Goal: Find specific page/section: Find specific page/section

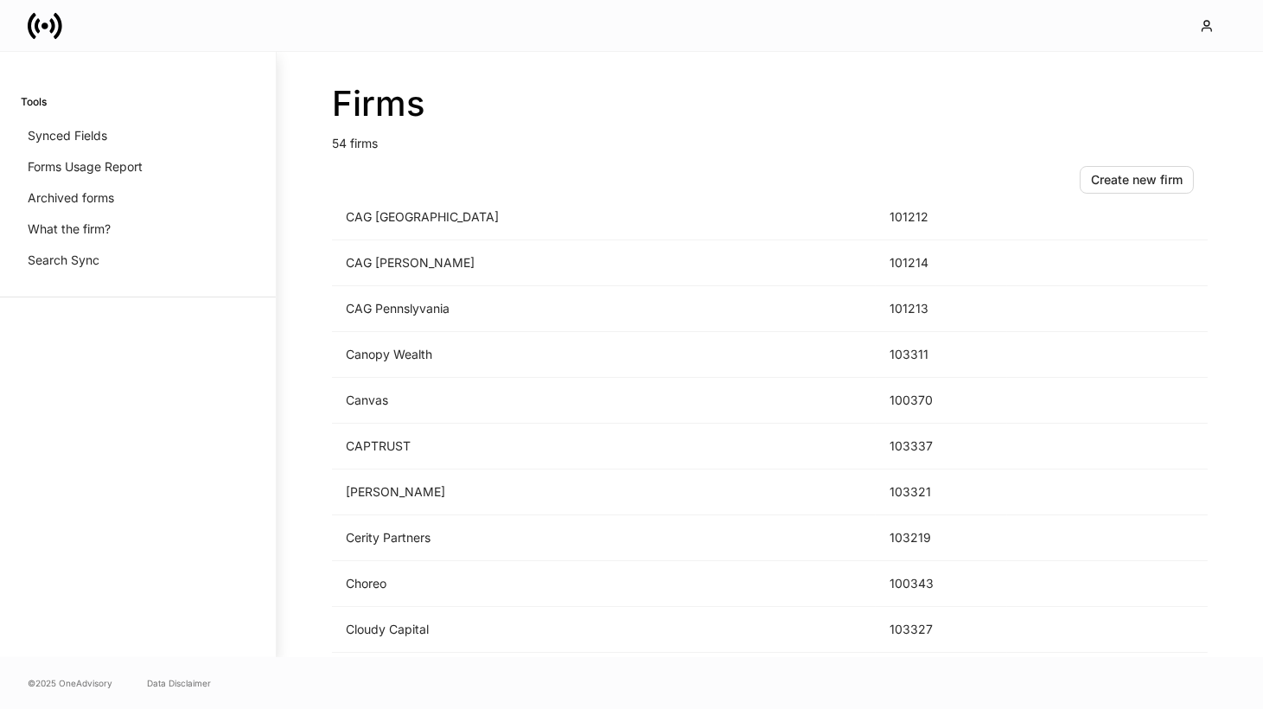
scroll to position [343, 0]
click at [571, 425] on td "CAPTRUST" at bounding box center [604, 443] width 544 height 46
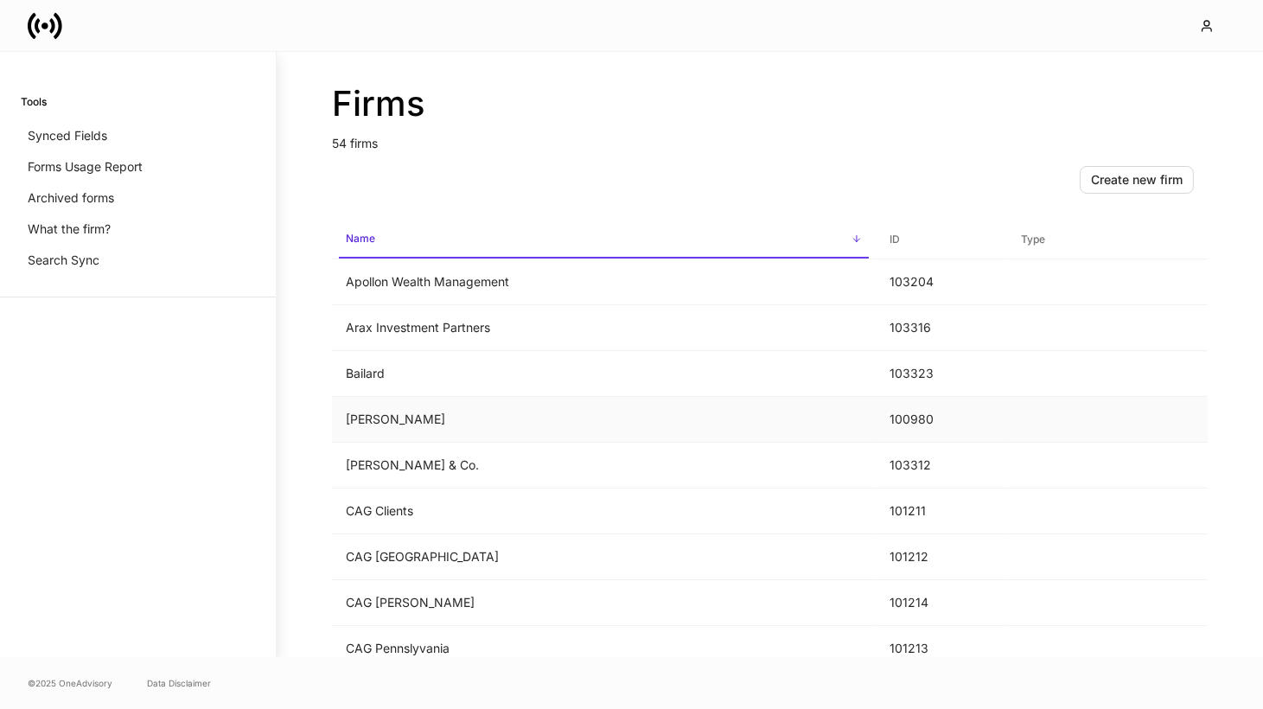
click at [432, 426] on td "[PERSON_NAME]" at bounding box center [604, 420] width 544 height 46
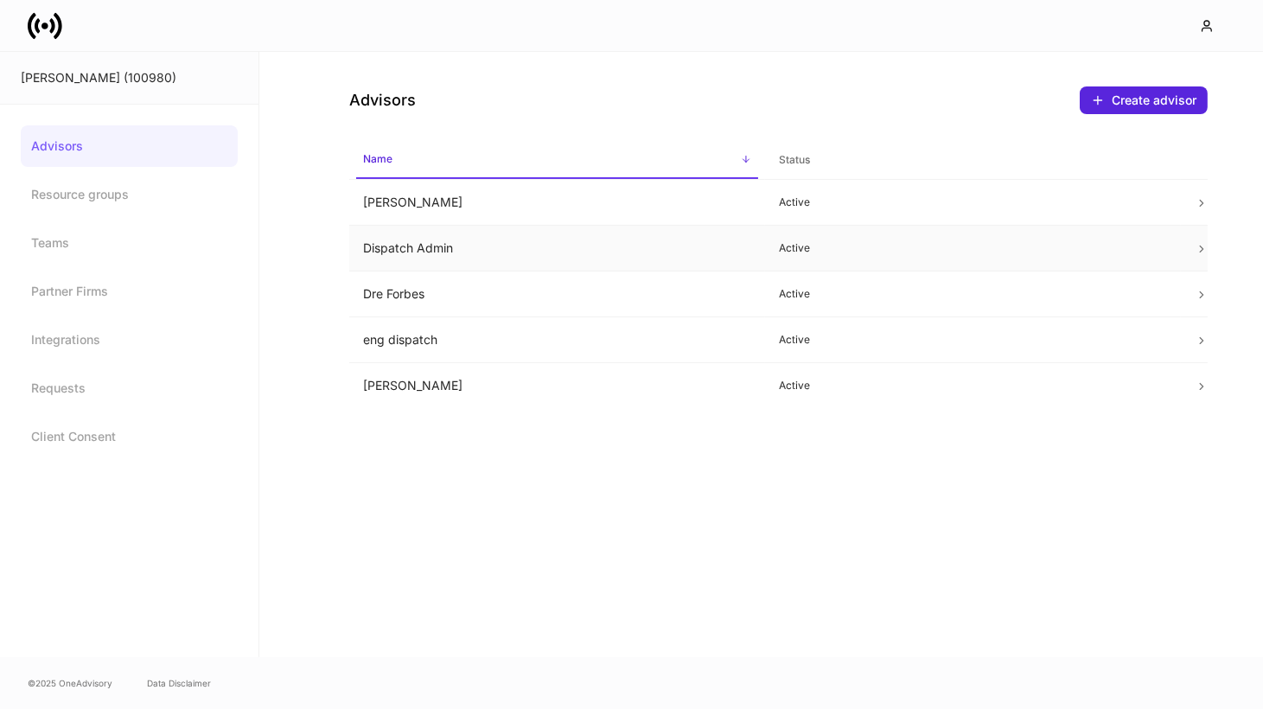
click at [515, 261] on td "Dispatch Admin" at bounding box center [557, 249] width 416 height 46
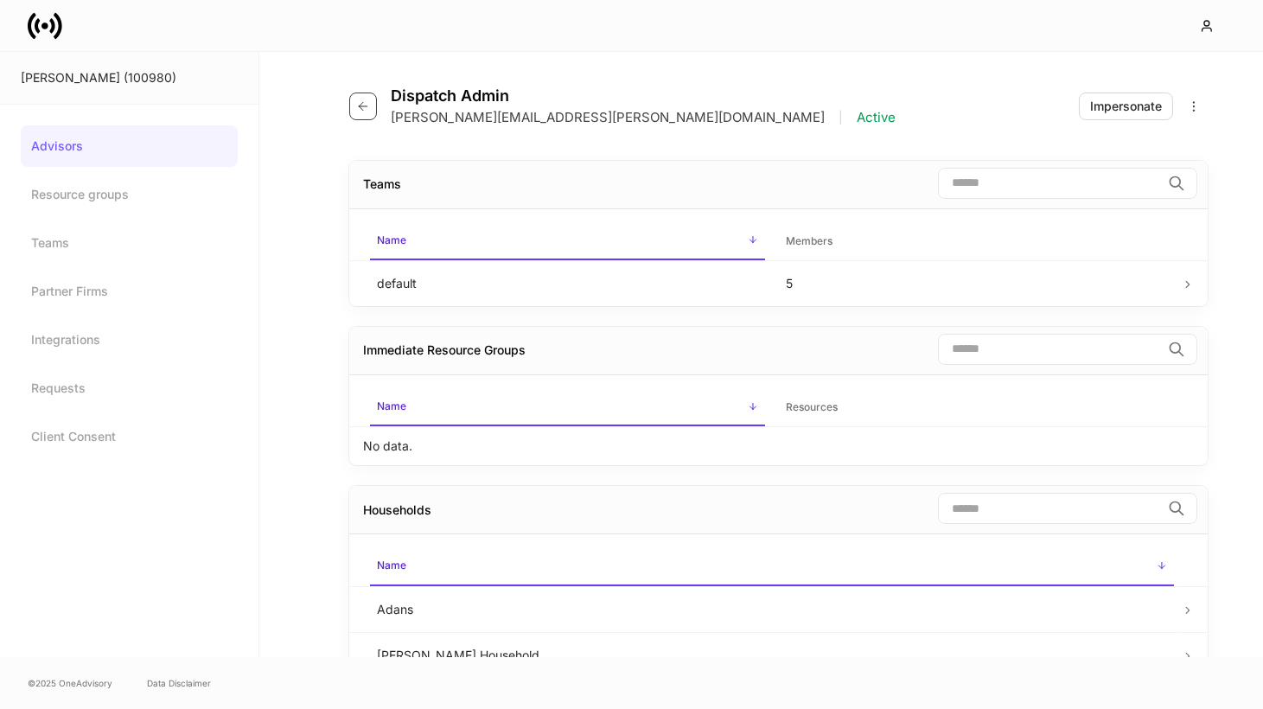
click at [360, 105] on icon "button" at bounding box center [363, 106] width 8 height 8
click at [368, 104] on icon "button" at bounding box center [363, 106] width 14 height 14
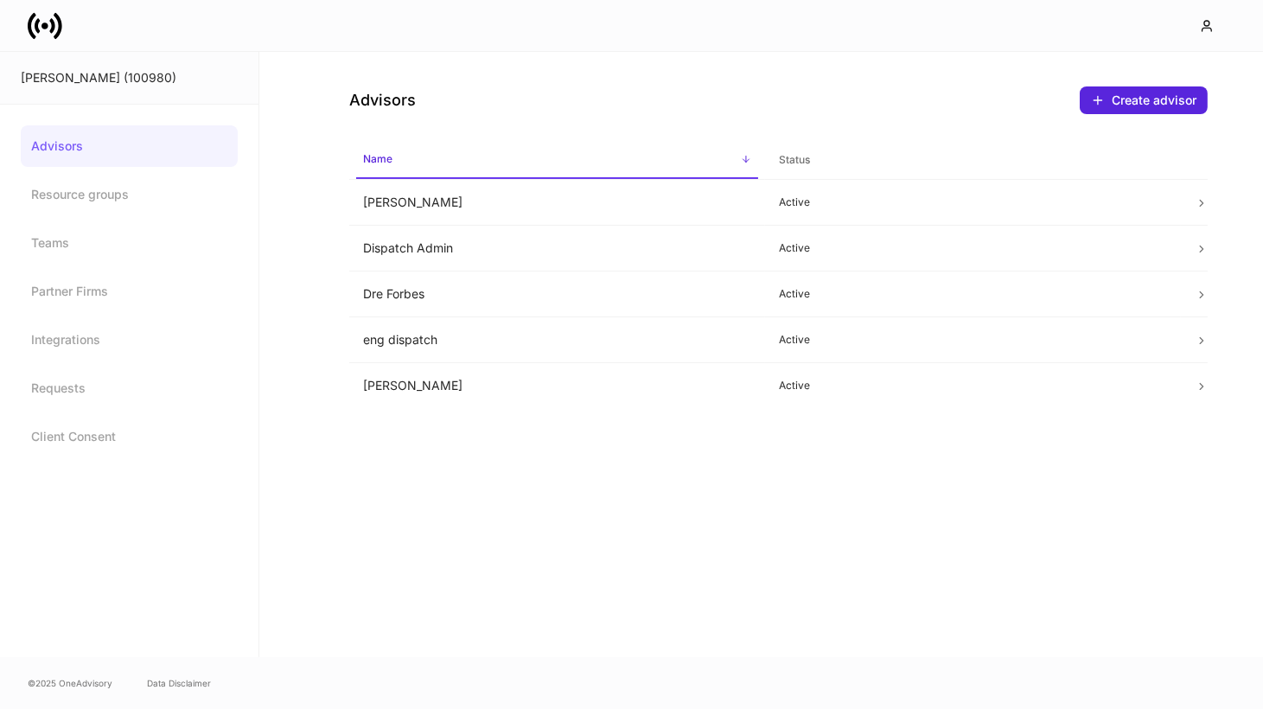
click at [41, 34] on icon at bounding box center [45, 26] width 35 height 35
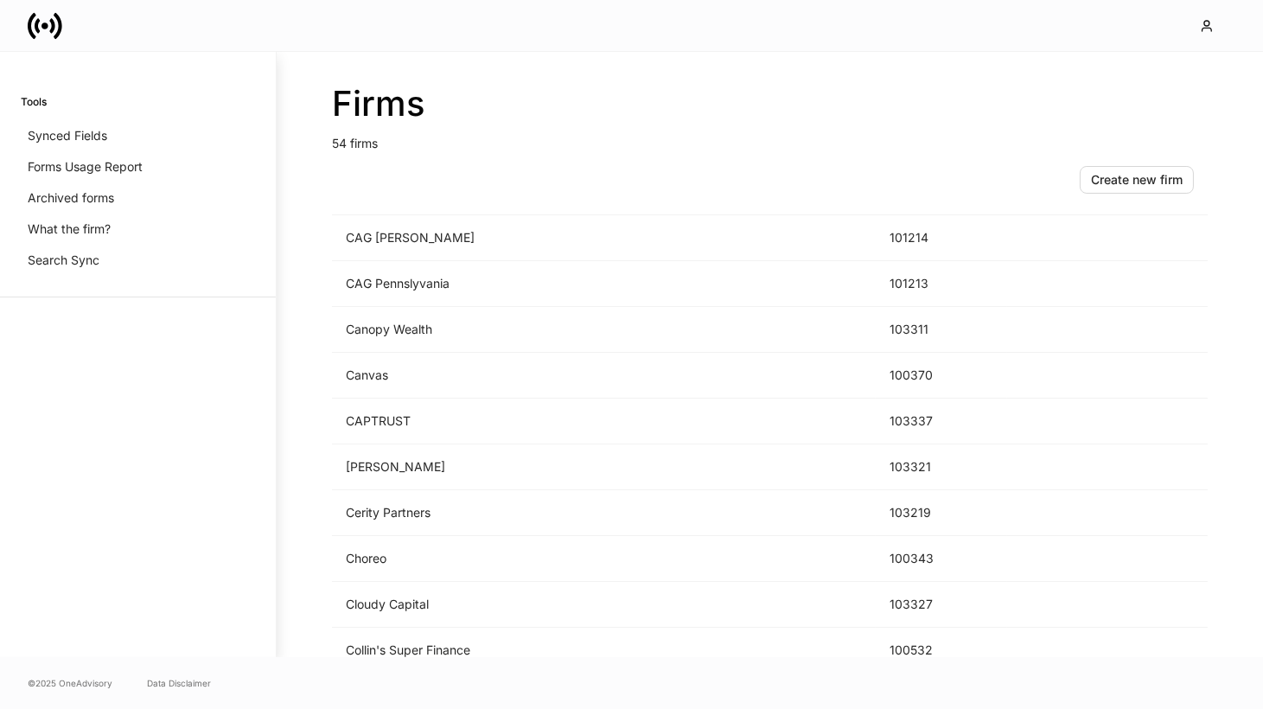
scroll to position [387, 0]
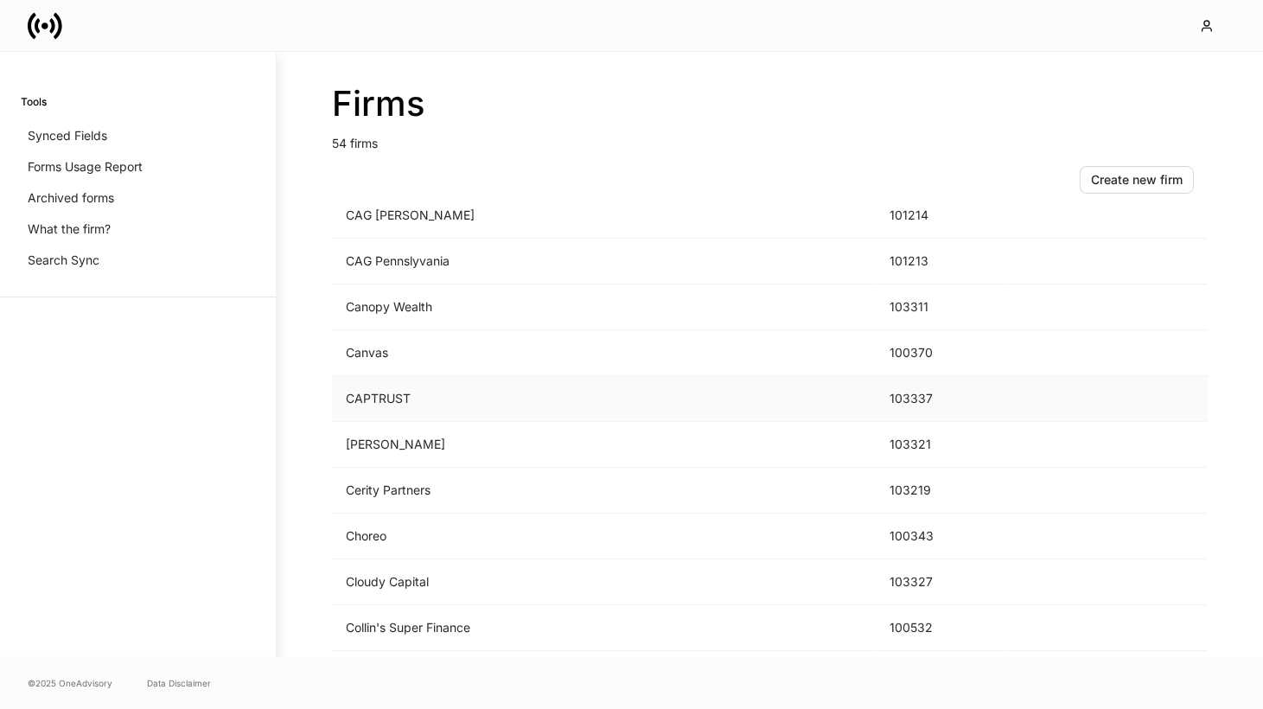
click at [515, 387] on td "CAPTRUST" at bounding box center [604, 399] width 544 height 46
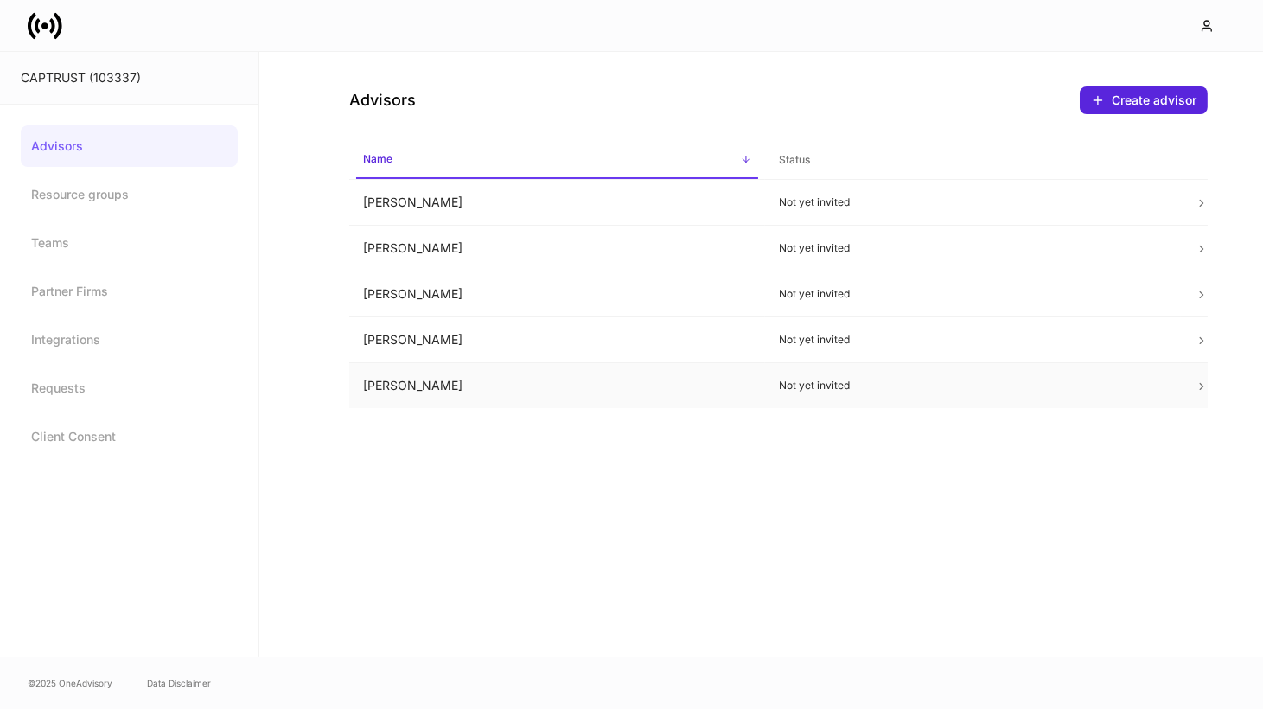
click at [515, 387] on td "[PERSON_NAME]" at bounding box center [557, 386] width 416 height 46
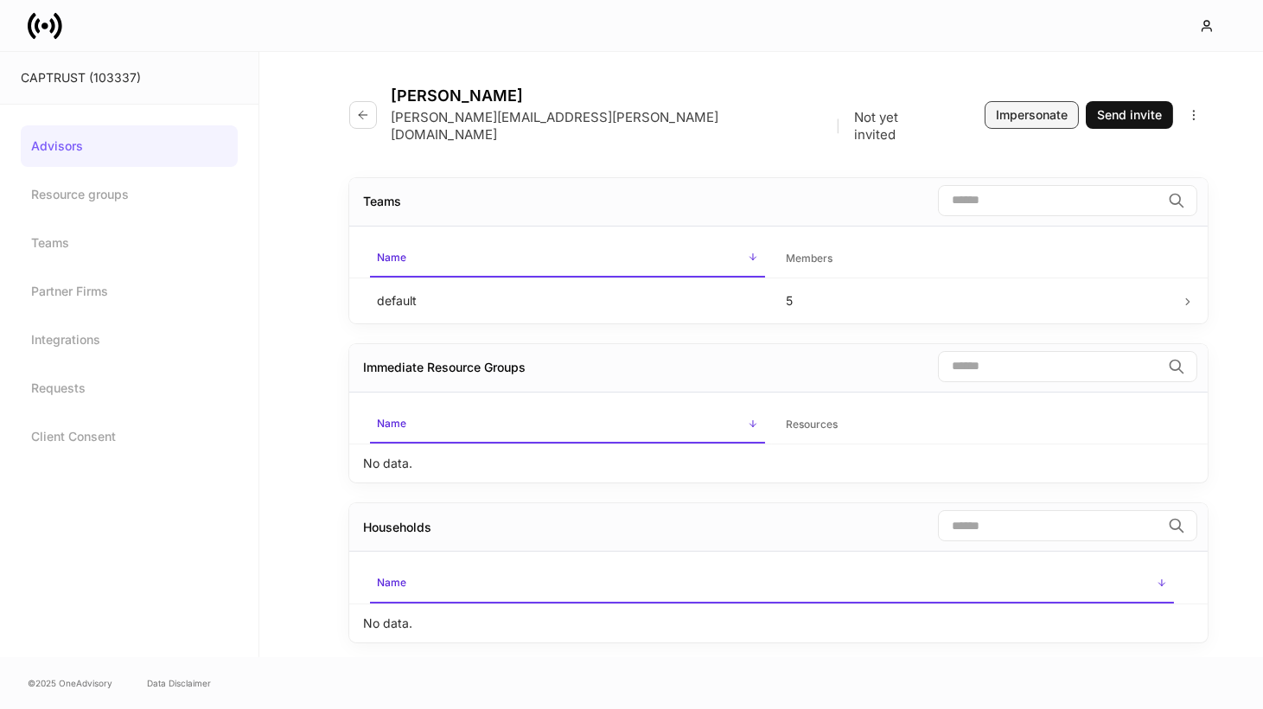
click at [1032, 109] on div "Impersonate" at bounding box center [1032, 114] width 72 height 17
